Goal: Information Seeking & Learning: Learn about a topic

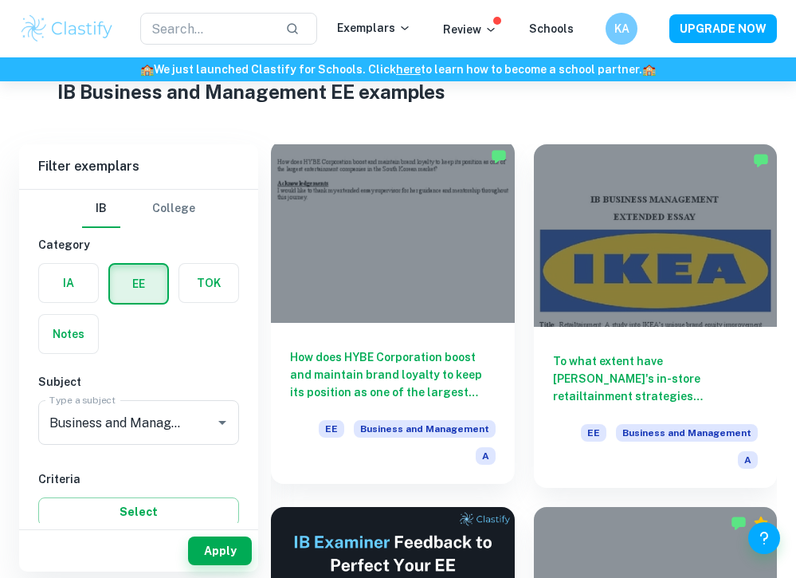
scroll to position [60, 0]
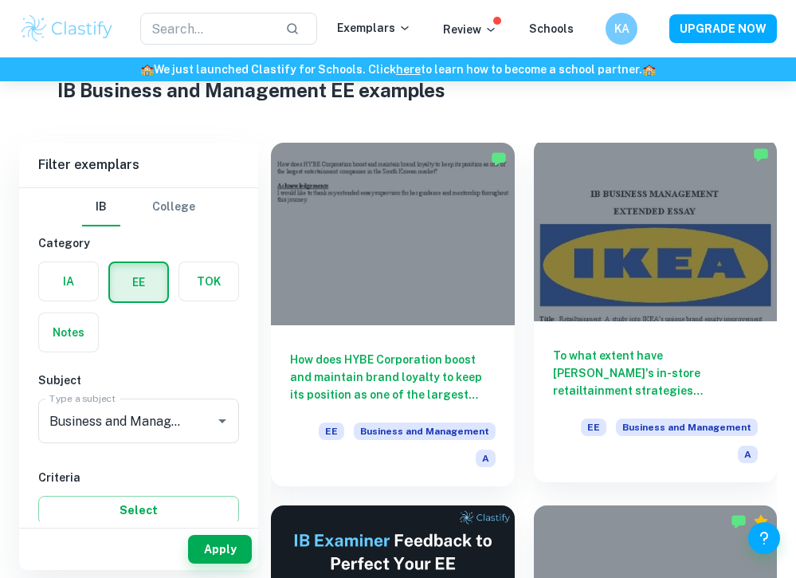
click at [632, 218] on div at bounding box center [656, 230] width 244 height 182
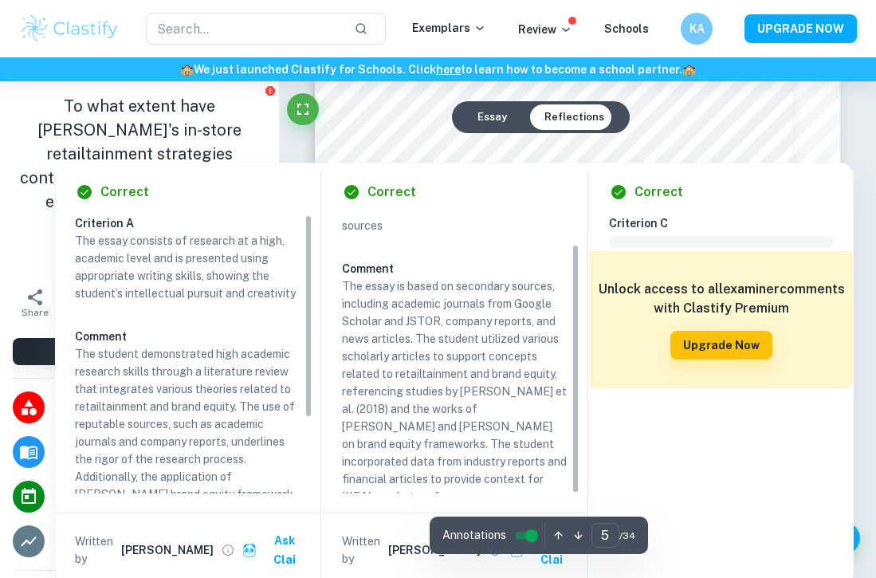
scroll to position [3286, 0]
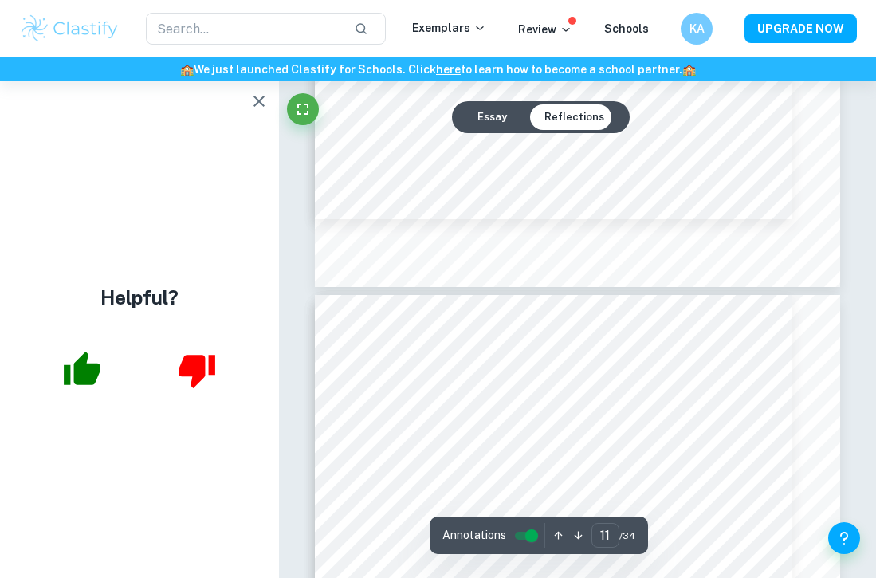
type input "12"
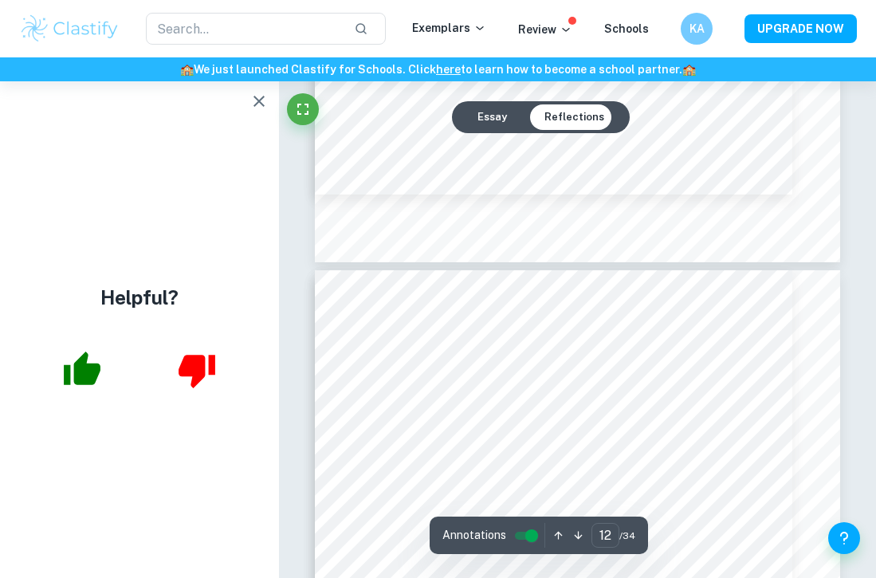
scroll to position [8358, 0]
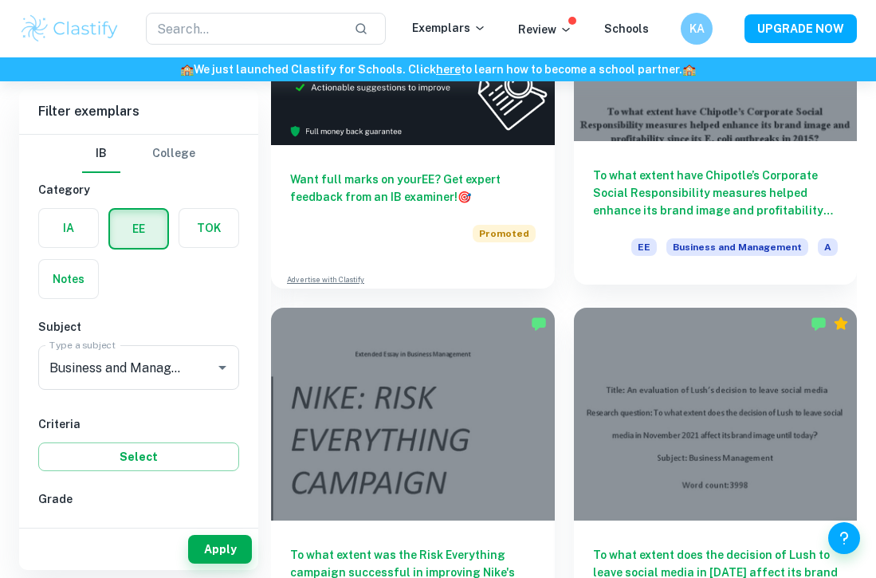
scroll to position [655, 0]
